Goal: Task Accomplishment & Management: Complete application form

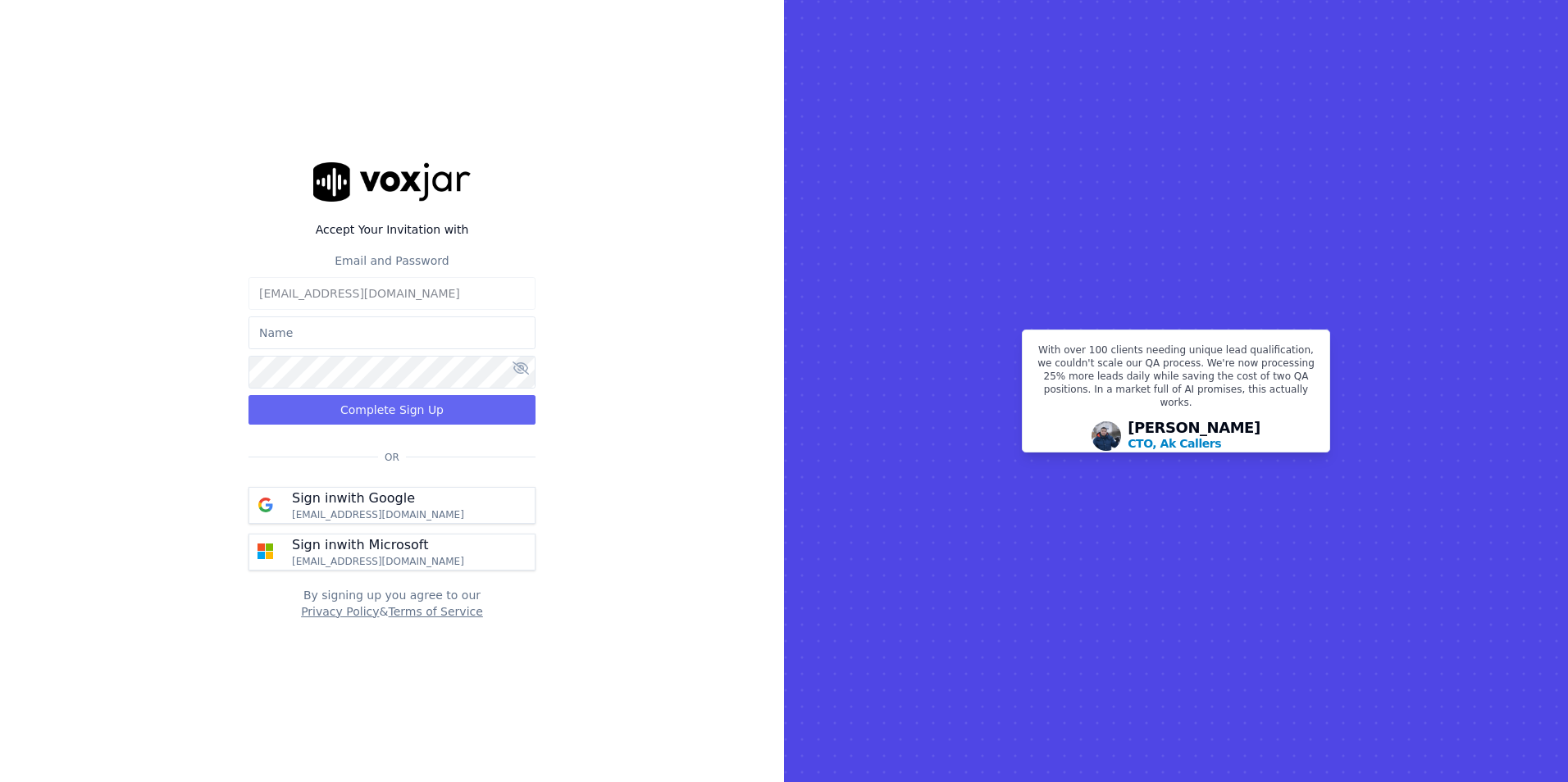
click at [372, 332] on input "text" at bounding box center [392, 332] width 287 height 33
type input "[PERSON_NAME]"
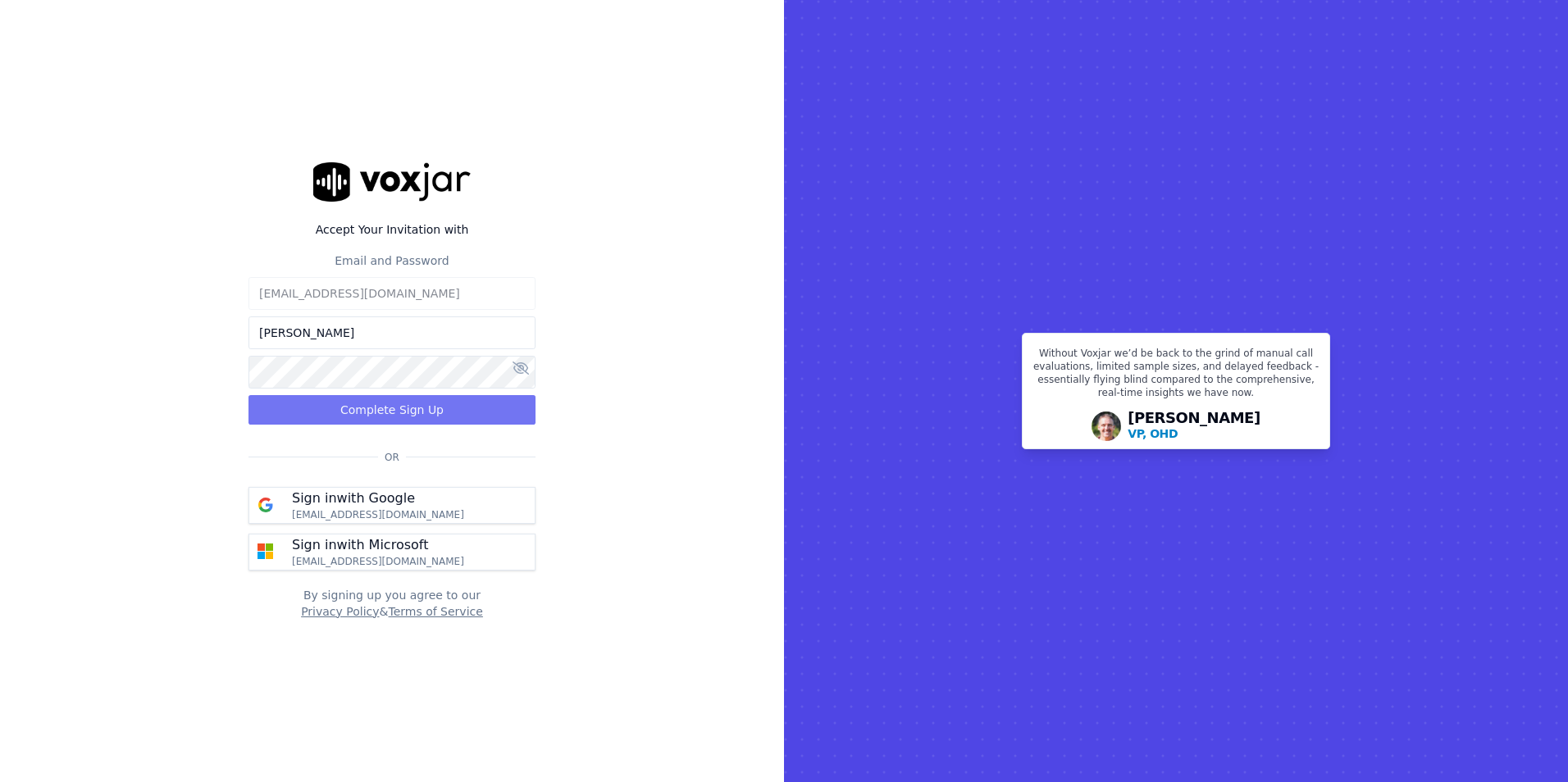
click at [364, 410] on button "Complete Sign Up" at bounding box center [392, 409] width 287 height 29
click at [348, 329] on input "text" at bounding box center [392, 332] width 287 height 33
type input "[PERSON_NAME]"
click at [414, 405] on button "Complete Sign Up" at bounding box center [392, 409] width 287 height 29
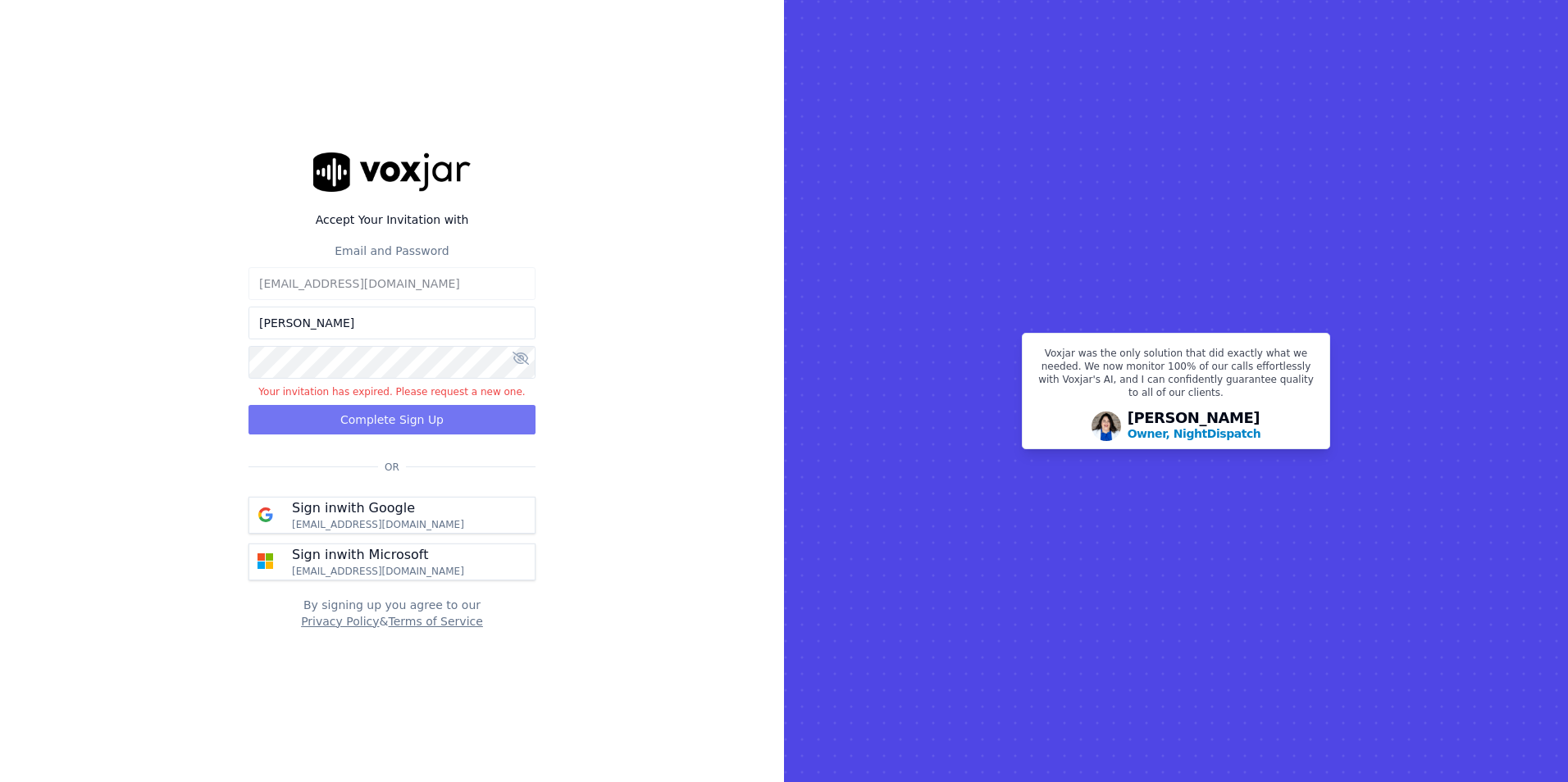
click at [335, 419] on button "Complete Sign Up" at bounding box center [392, 419] width 287 height 29
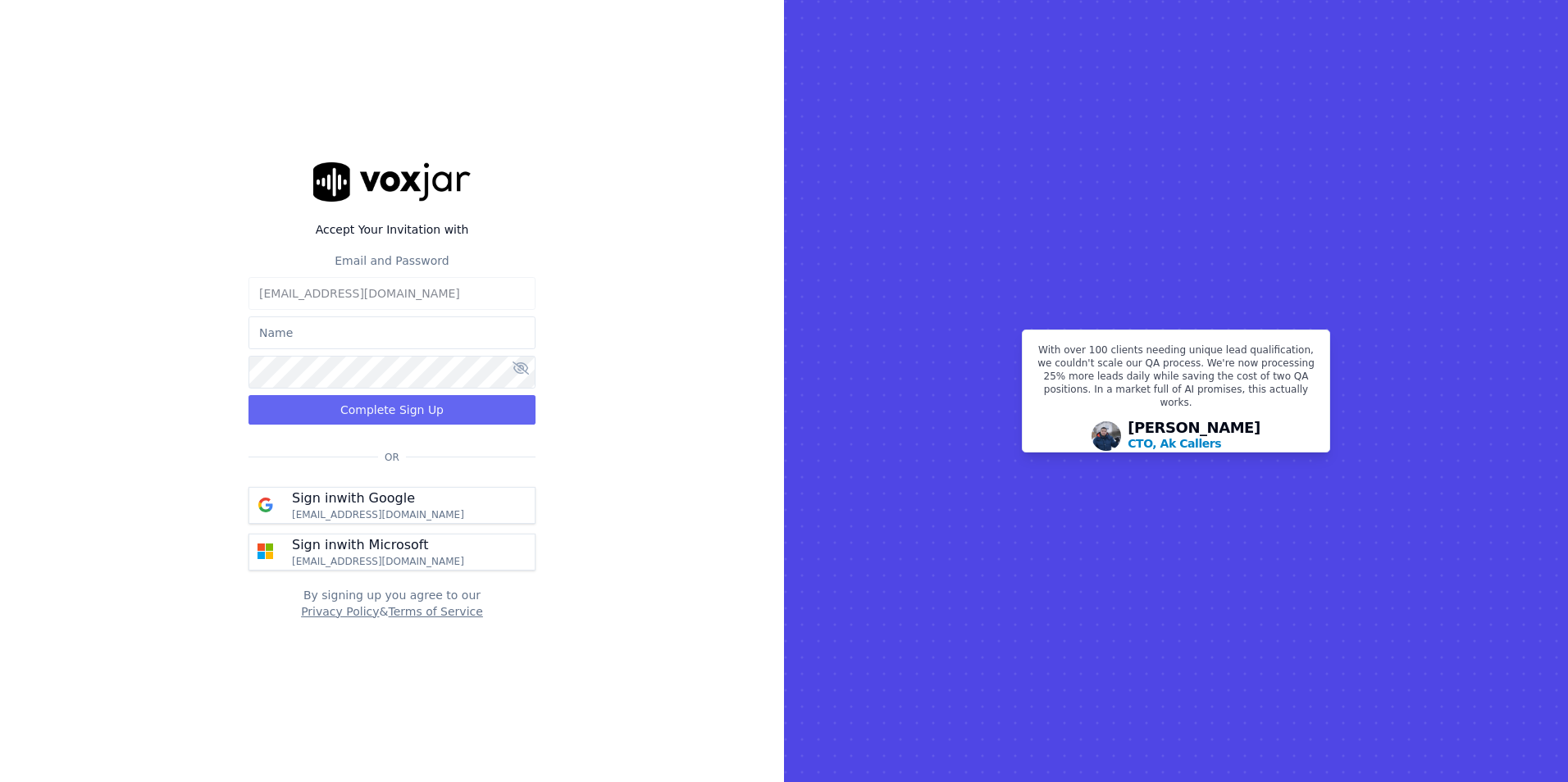
click at [325, 331] on input "text" at bounding box center [392, 332] width 287 height 33
type input "[PERSON_NAME]"
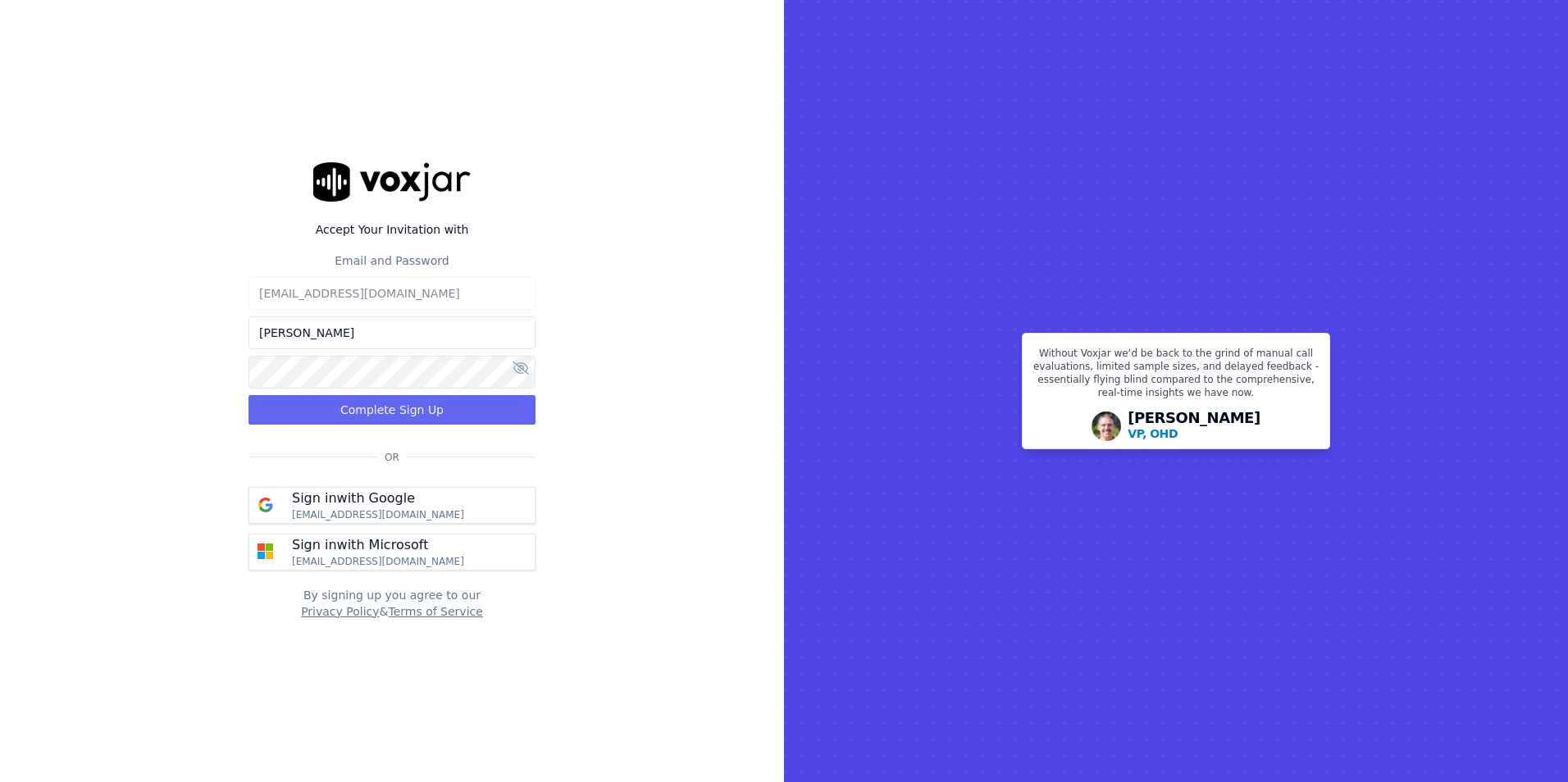
click at [516, 375] on button at bounding box center [520, 369] width 16 height 19
click at [451, 402] on button "Complete Sign Up" at bounding box center [392, 409] width 287 height 29
